Goal: Task Accomplishment & Management: Use online tool/utility

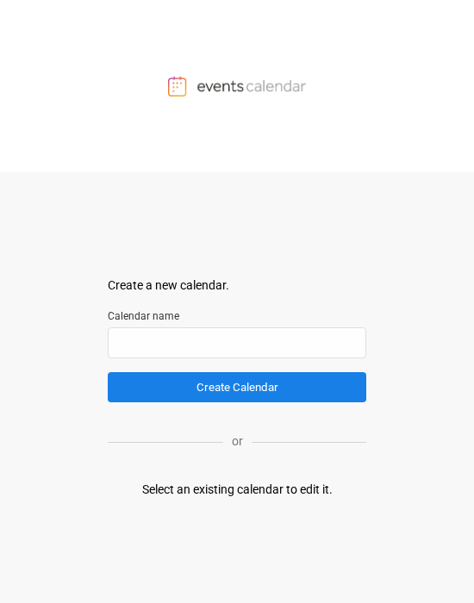
click at [219, 298] on form "Create a new calendar. Select a container to insert the calendar into. Calendar…" at bounding box center [237, 340] width 259 height 126
click at [211, 287] on div "Create a new calendar." at bounding box center [237, 286] width 259 height 18
click at [293, 487] on div "Select an existing calendar to edit it." at bounding box center [237, 490] width 190 height 18
click at [141, 315] on label "Calendar name" at bounding box center [237, 317] width 259 height 16
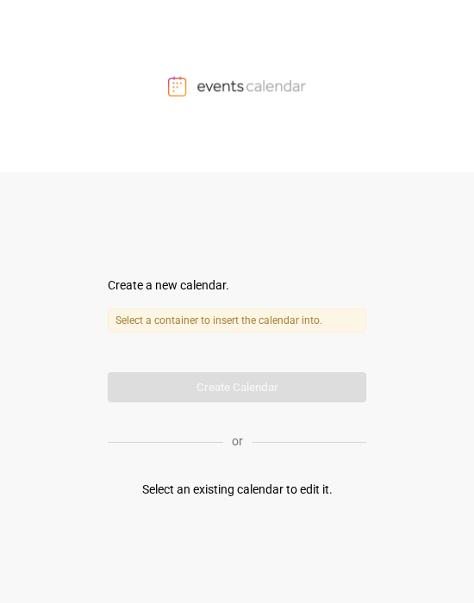
click at [273, 315] on label "Select a container to insert the calendar into." at bounding box center [237, 321] width 259 height 24
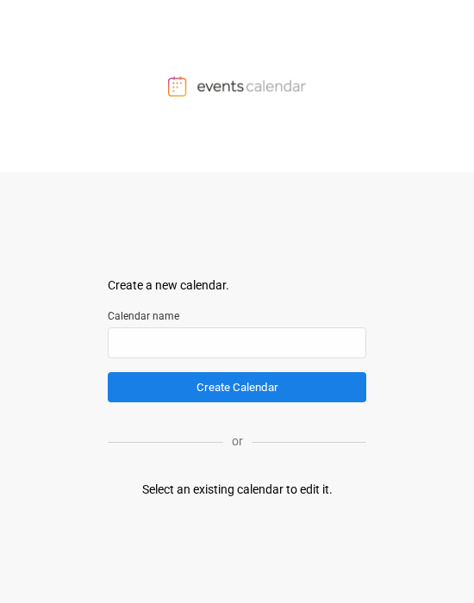
click at [273, 383] on div "Select an existing calendar to edit it." at bounding box center [237, 490] width 190 height 18
click at [226, 88] on img at bounding box center [237, 86] width 138 height 21
click at [214, 353] on input "text" at bounding box center [237, 342] width 259 height 31
type input "*****"
click at [237, 383] on button "Create Calendar" at bounding box center [237, 387] width 259 height 30
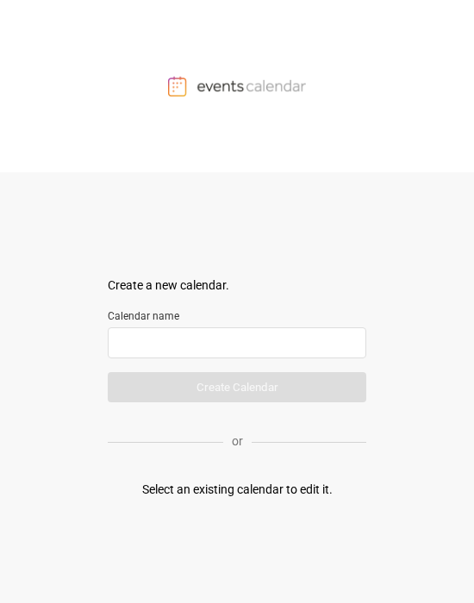
click at [269, 336] on input "text" at bounding box center [237, 342] width 259 height 31
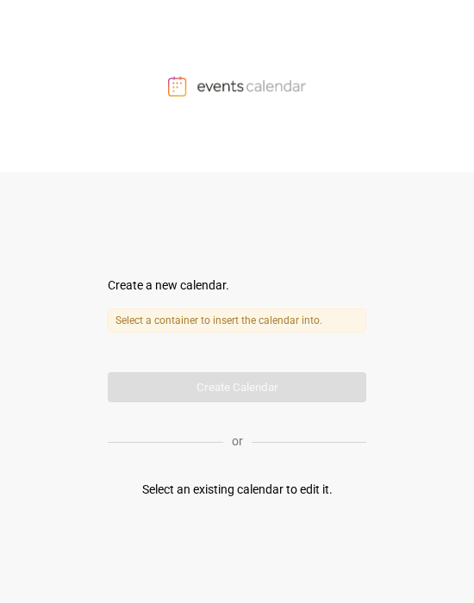
click at [302, 392] on form "Create a new calendar. Select a container to insert the calendar into. Calendar…" at bounding box center [237, 340] width 259 height 126
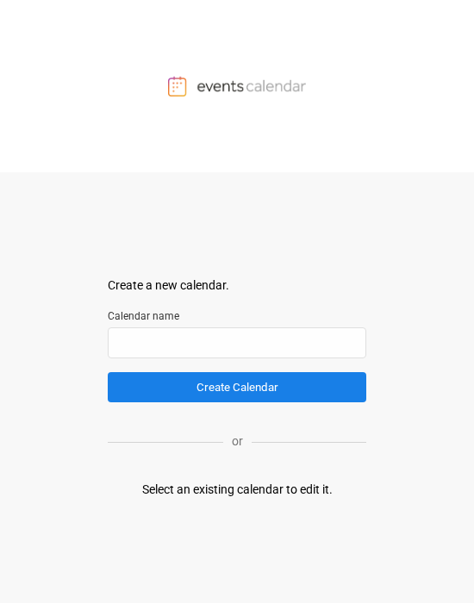
click at [315, 485] on div "Select an existing calendar to edit it." at bounding box center [237, 490] width 190 height 18
click at [305, 294] on div "Create a new calendar." at bounding box center [237, 286] width 259 height 18
